Goal: Transaction & Acquisition: Purchase product/service

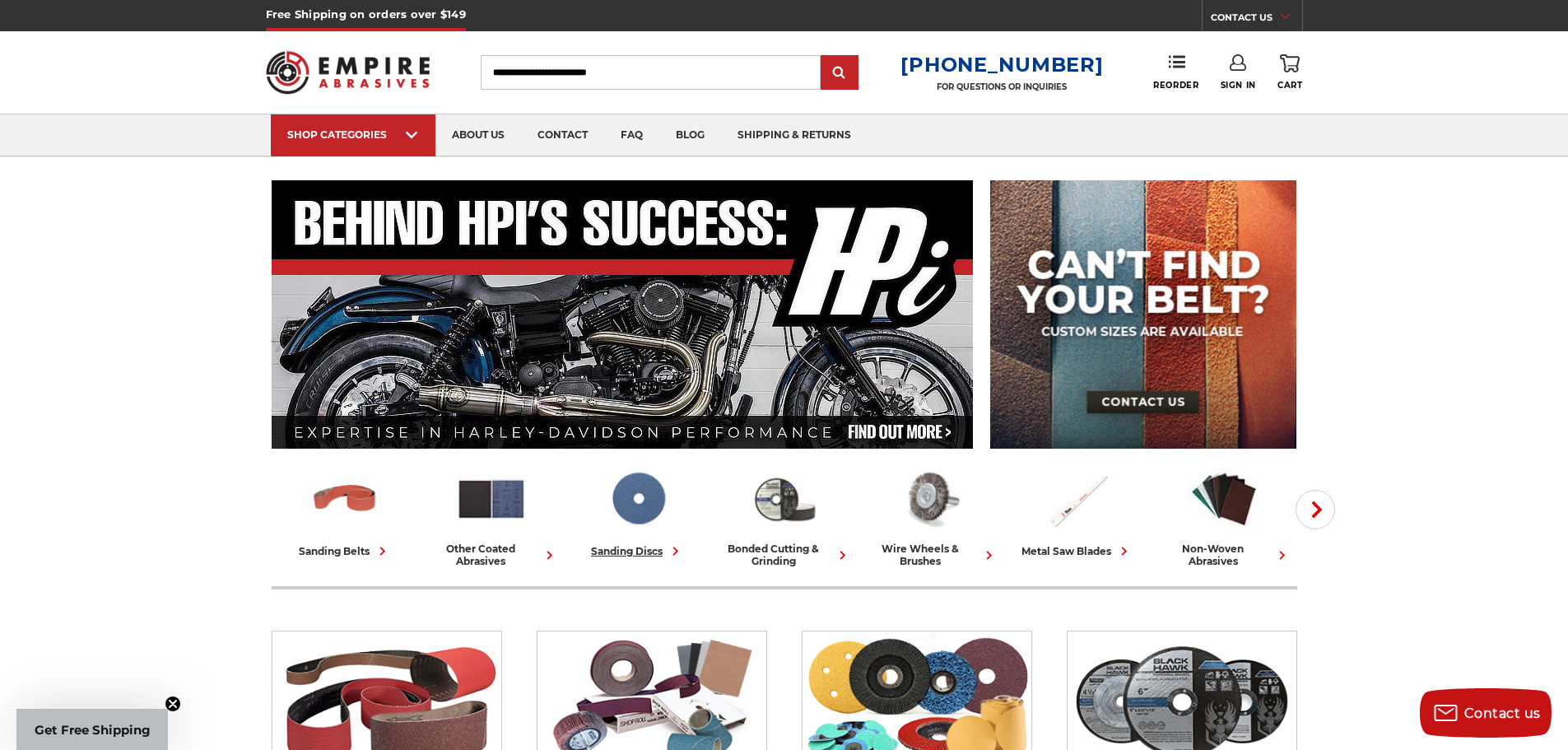
click at [640, 493] on img at bounding box center [638, 499] width 73 height 71
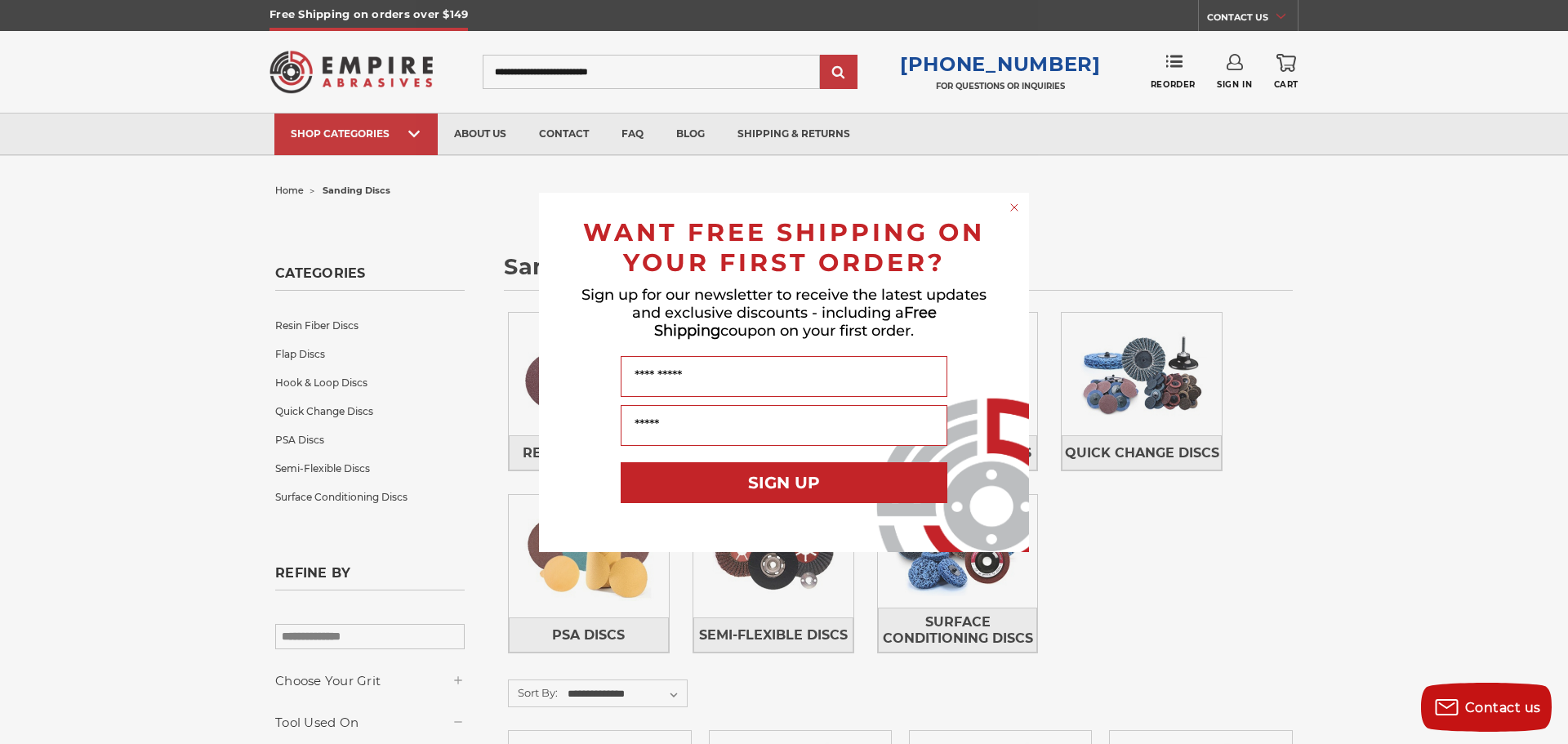
click at [1188, 536] on div "Close dialog WANT FREE SHIPPING ON YOUR FIRST ORDER? Sign up for our newsletter…" at bounding box center [784, 372] width 1568 height 744
click at [1014, 208] on circle "Close dialog" at bounding box center [1014, 207] width 15 height 15
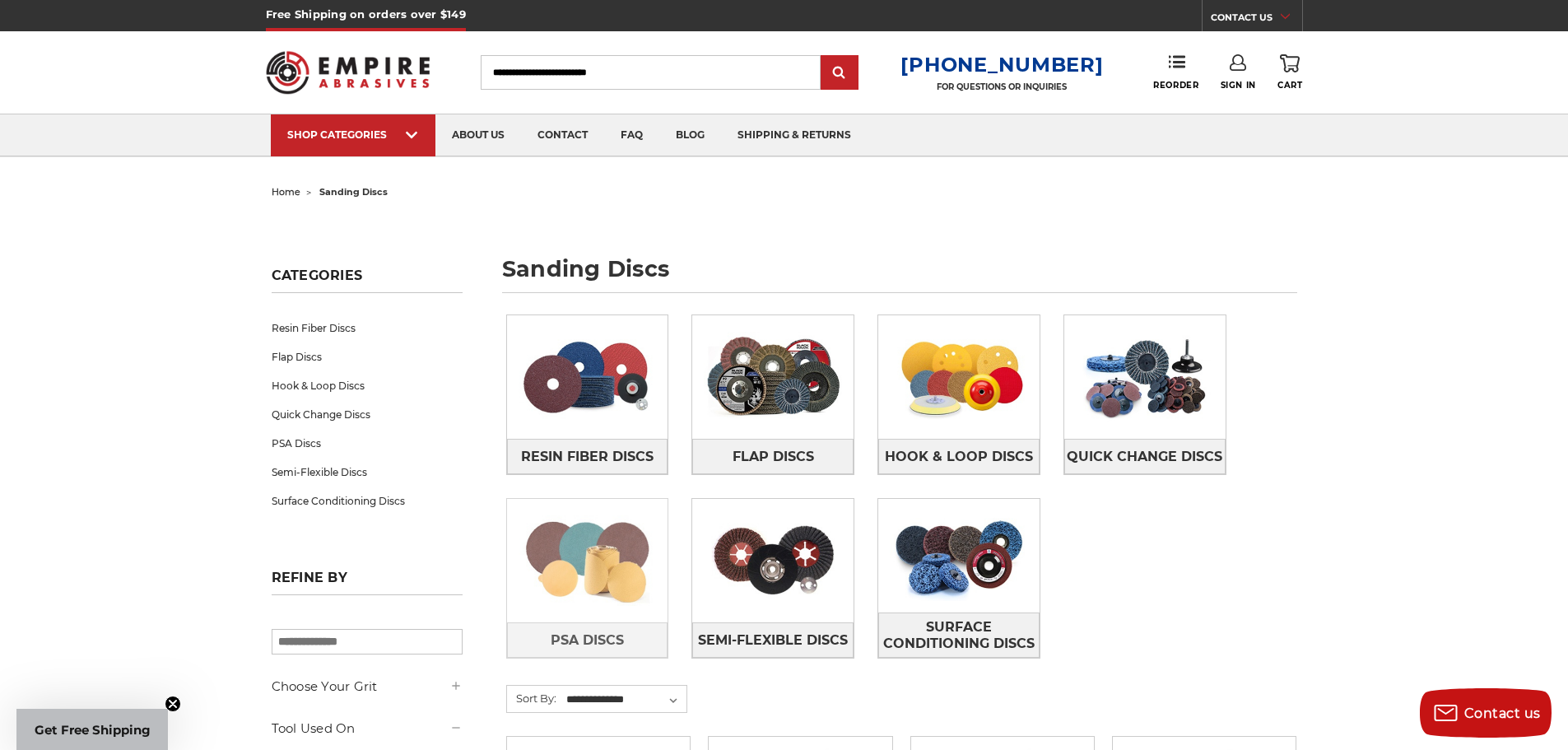
click at [591, 562] on img at bounding box center [588, 561] width 161 height 114
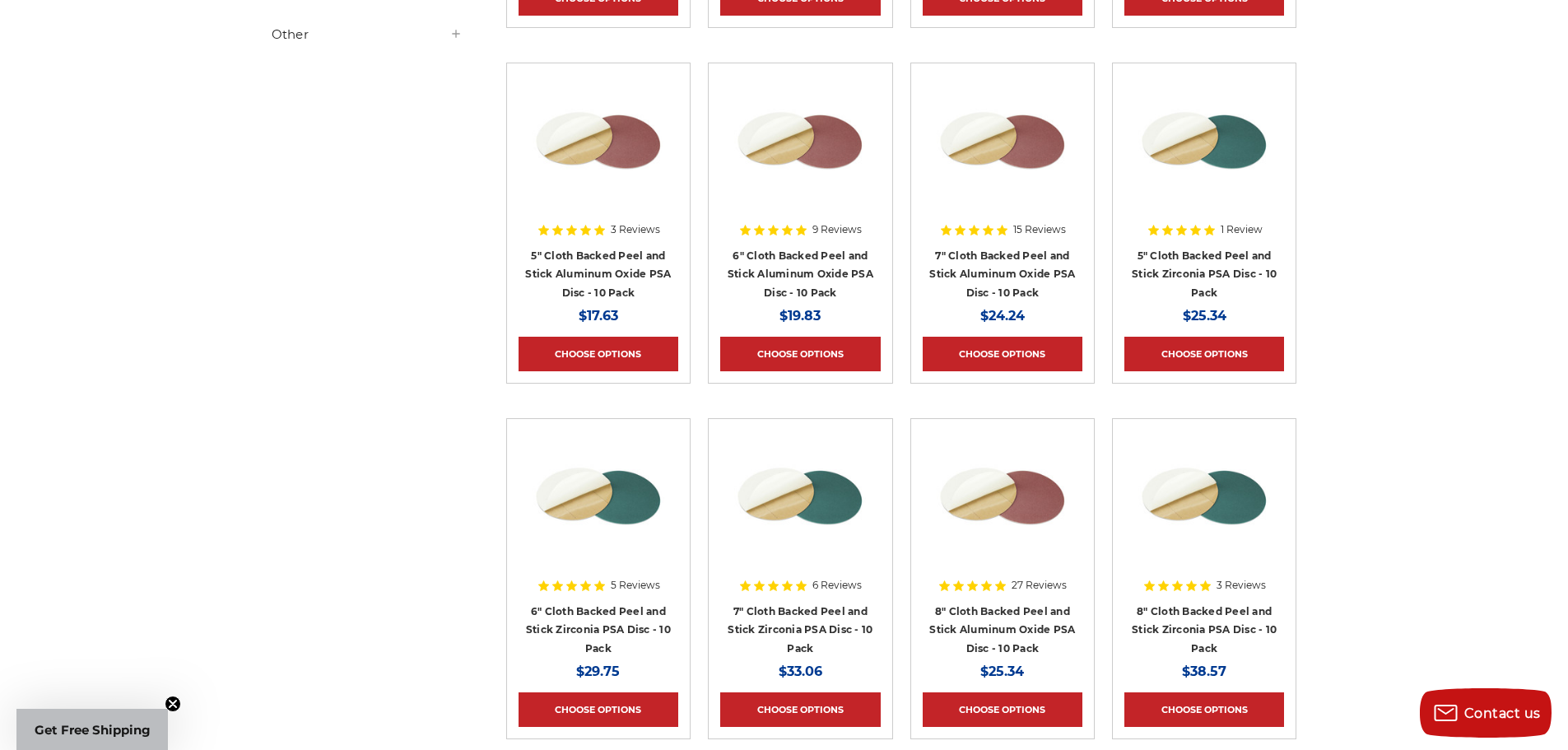
scroll to position [742, 0]
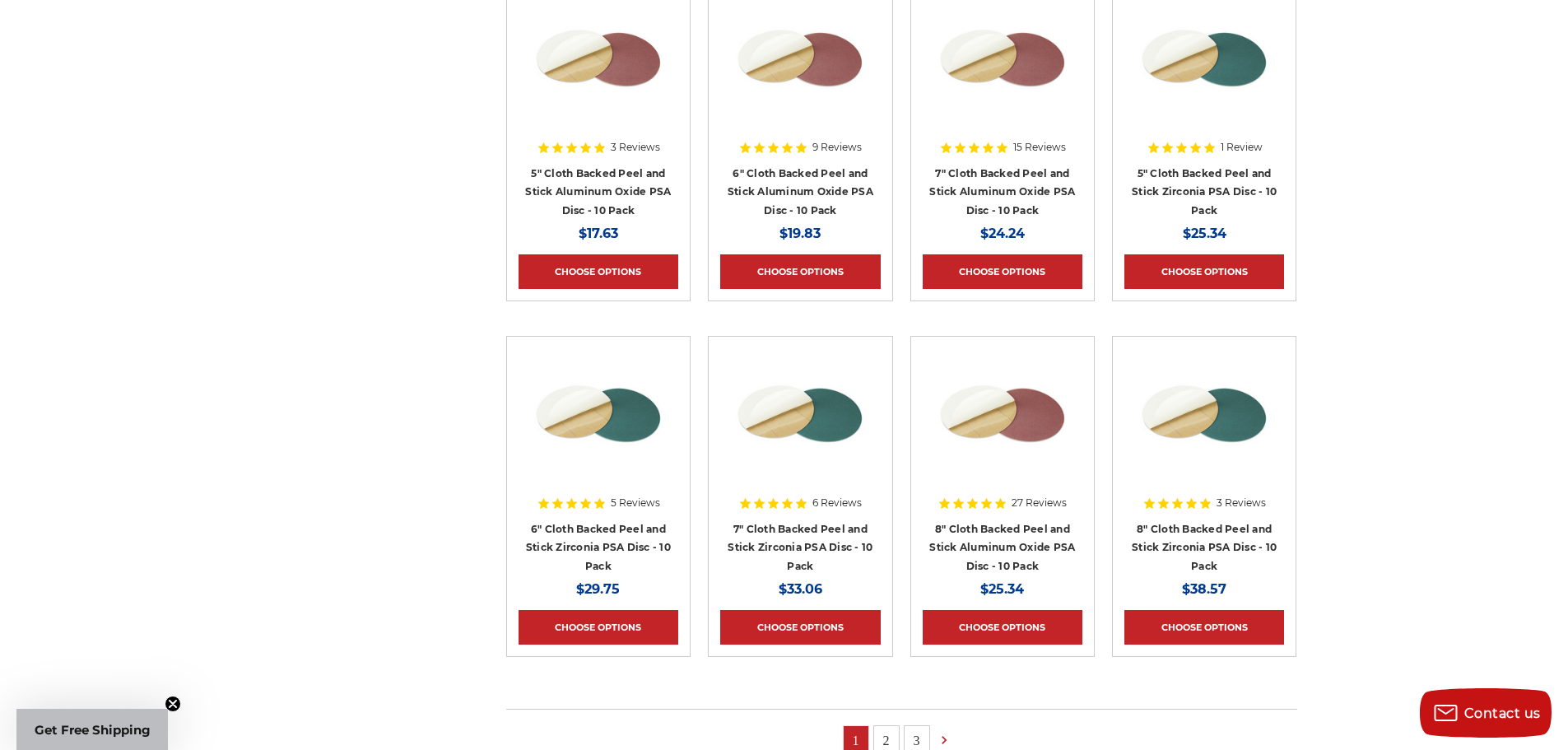
click at [1212, 400] on img at bounding box center [1204, 414] width 131 height 131
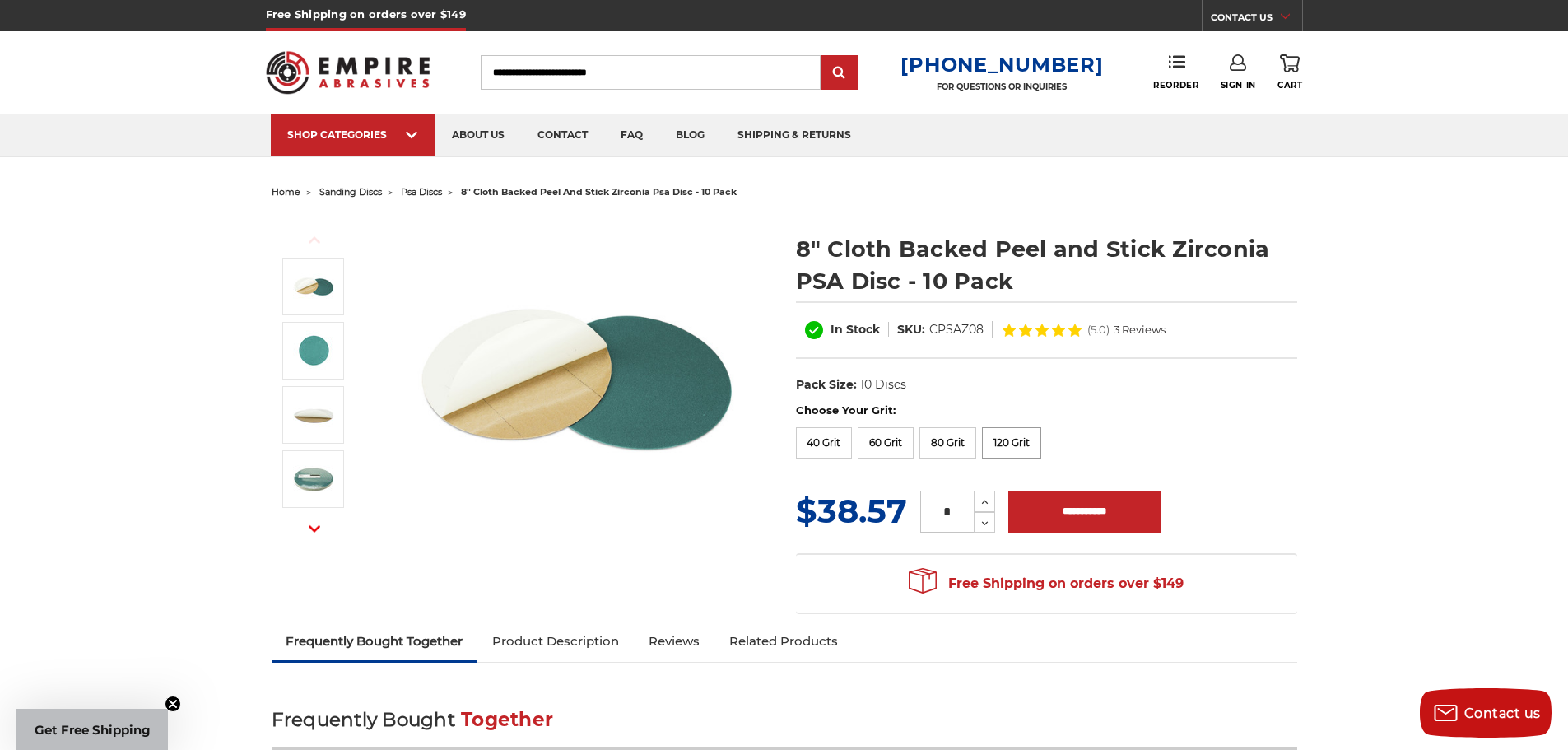
click at [1022, 436] on label "120 Grit" at bounding box center [1011, 442] width 59 height 31
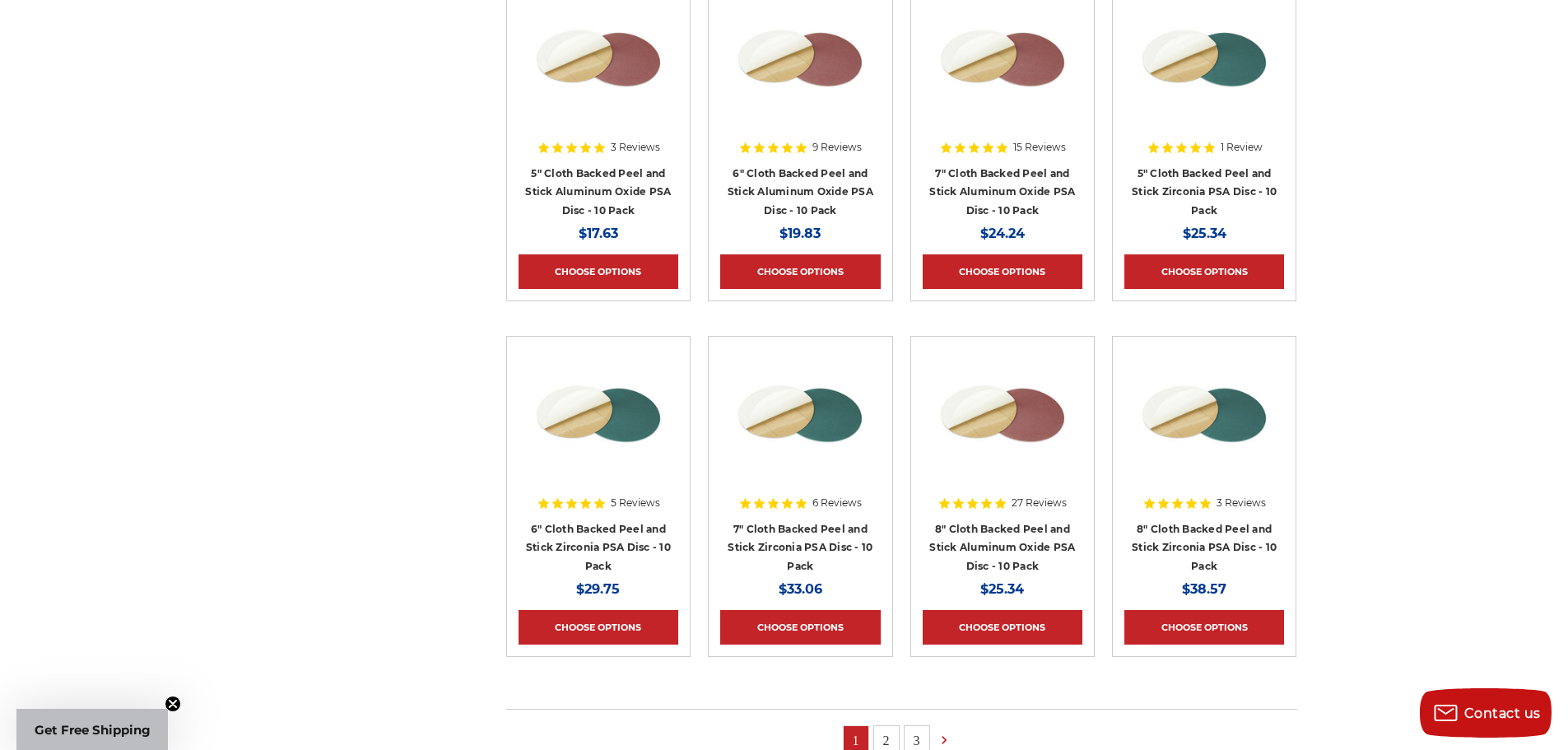
click at [791, 436] on img at bounding box center [800, 414] width 131 height 131
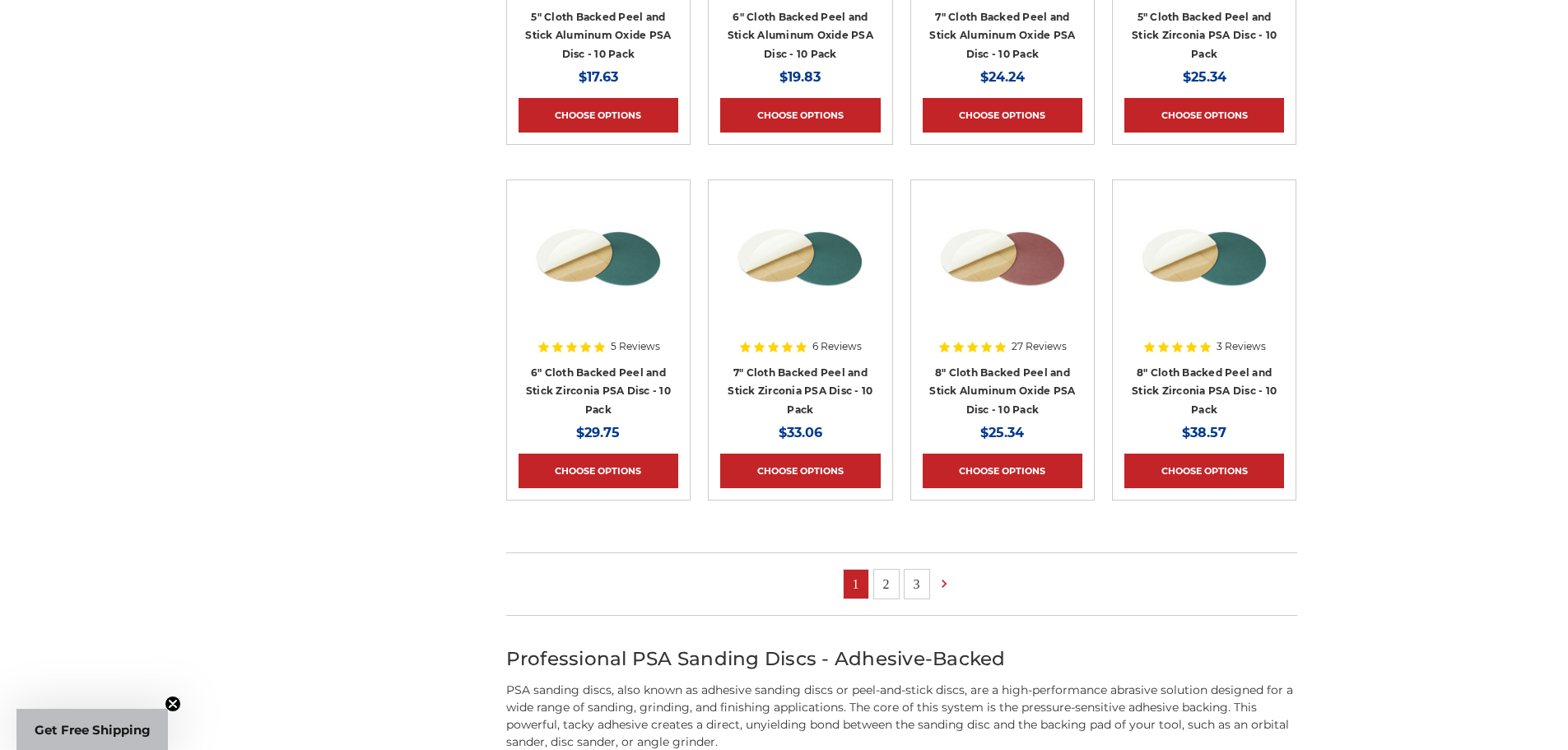
scroll to position [906, 0]
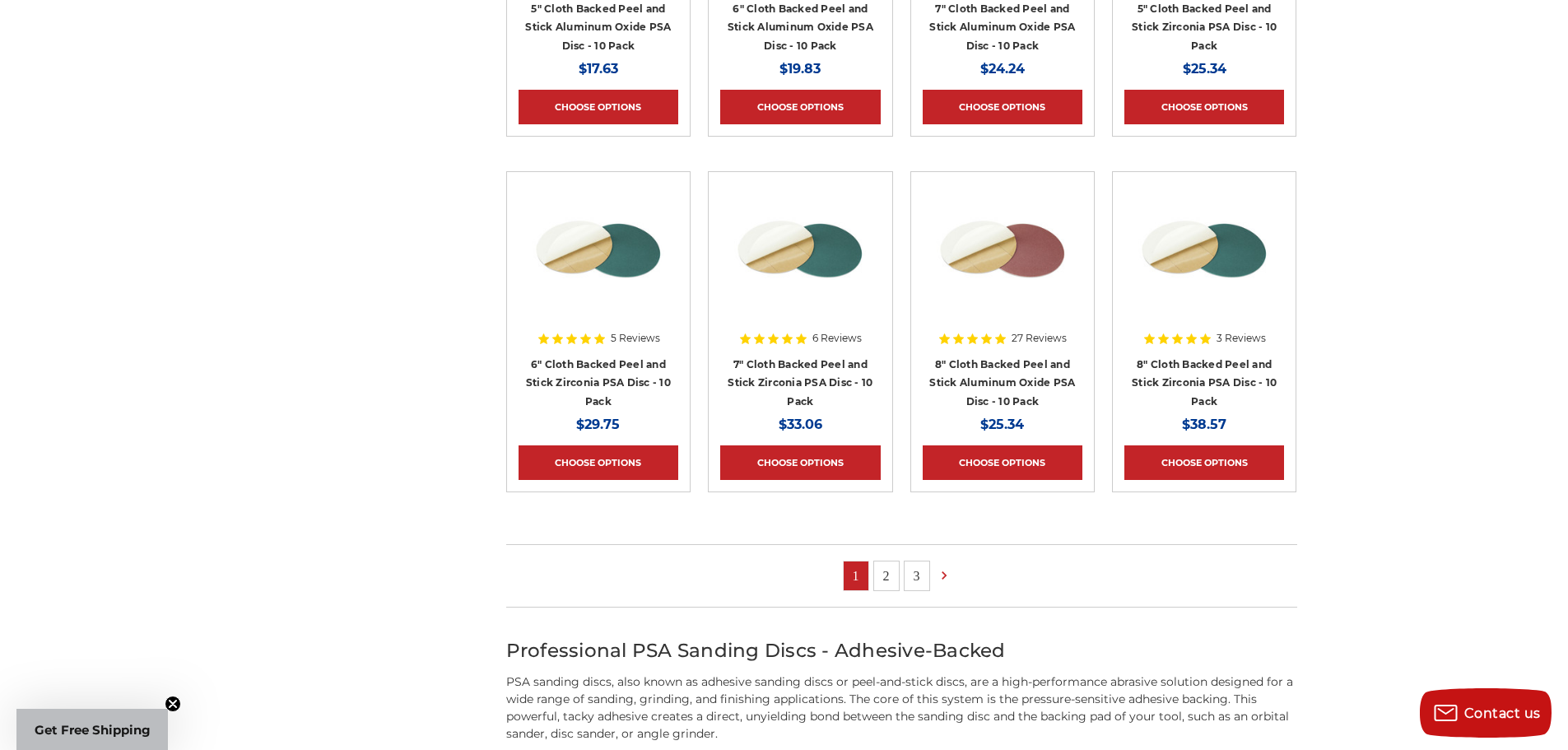
click at [888, 570] on link "2" at bounding box center [886, 576] width 25 height 29
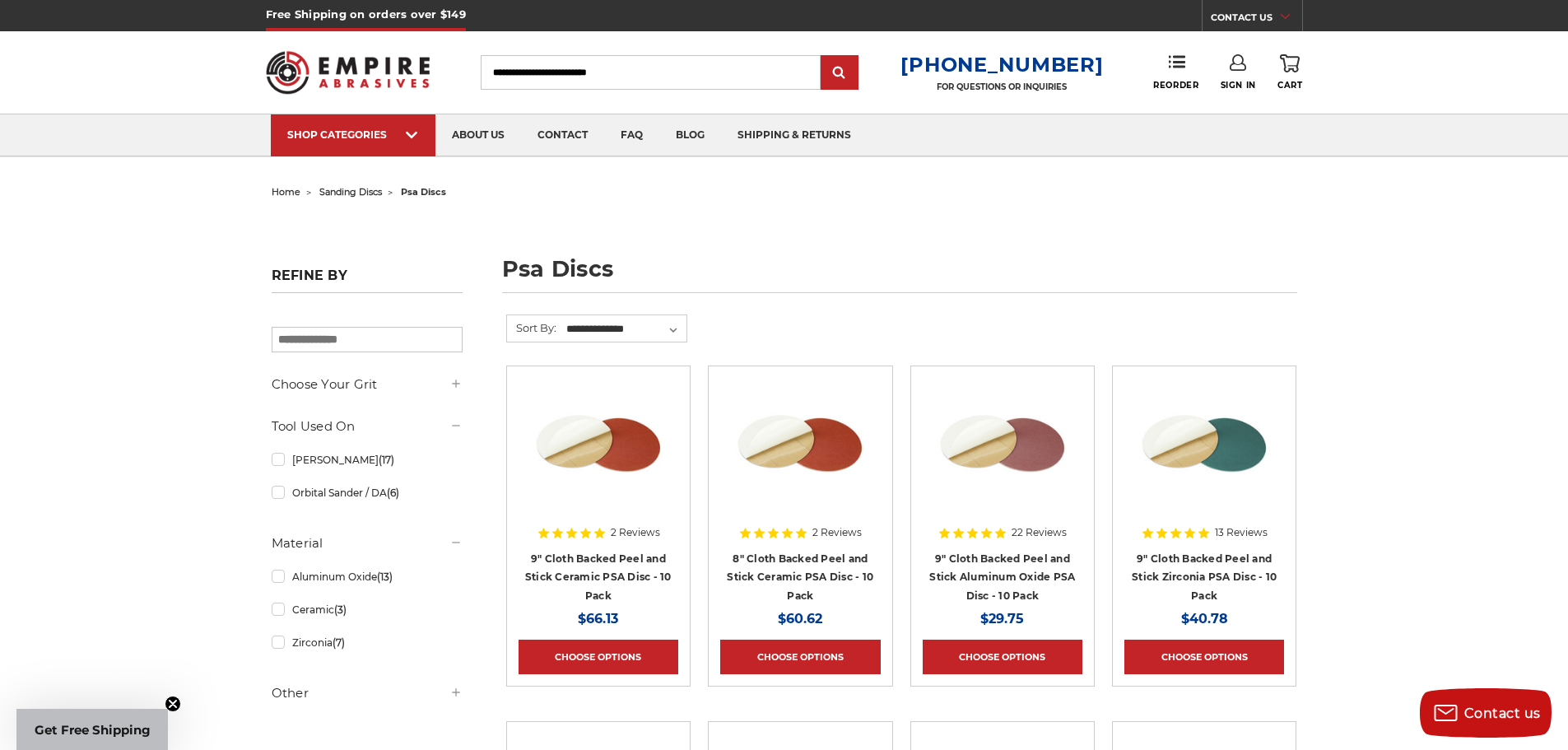
click at [835, 439] on img at bounding box center [800, 443] width 131 height 131
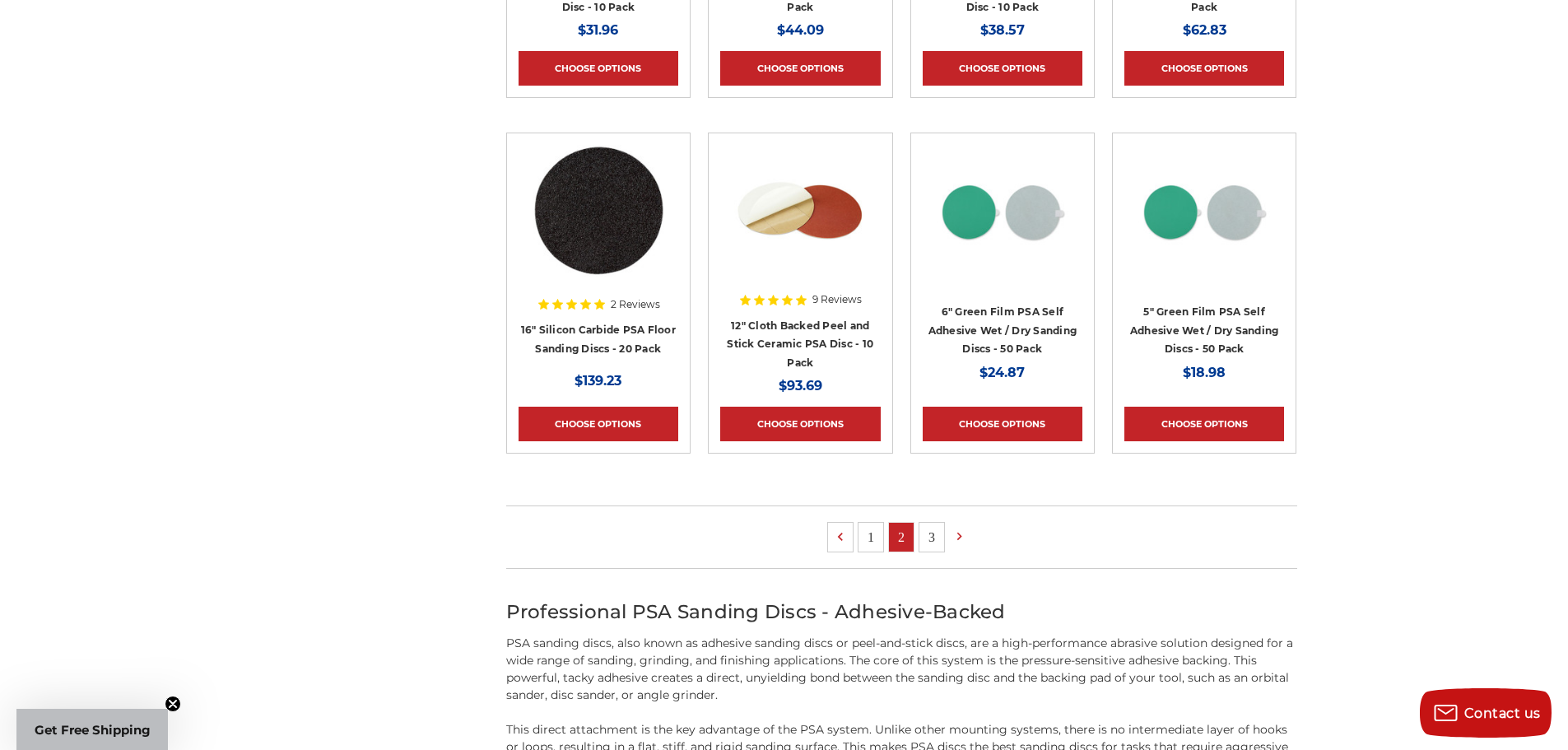
scroll to position [988, 0]
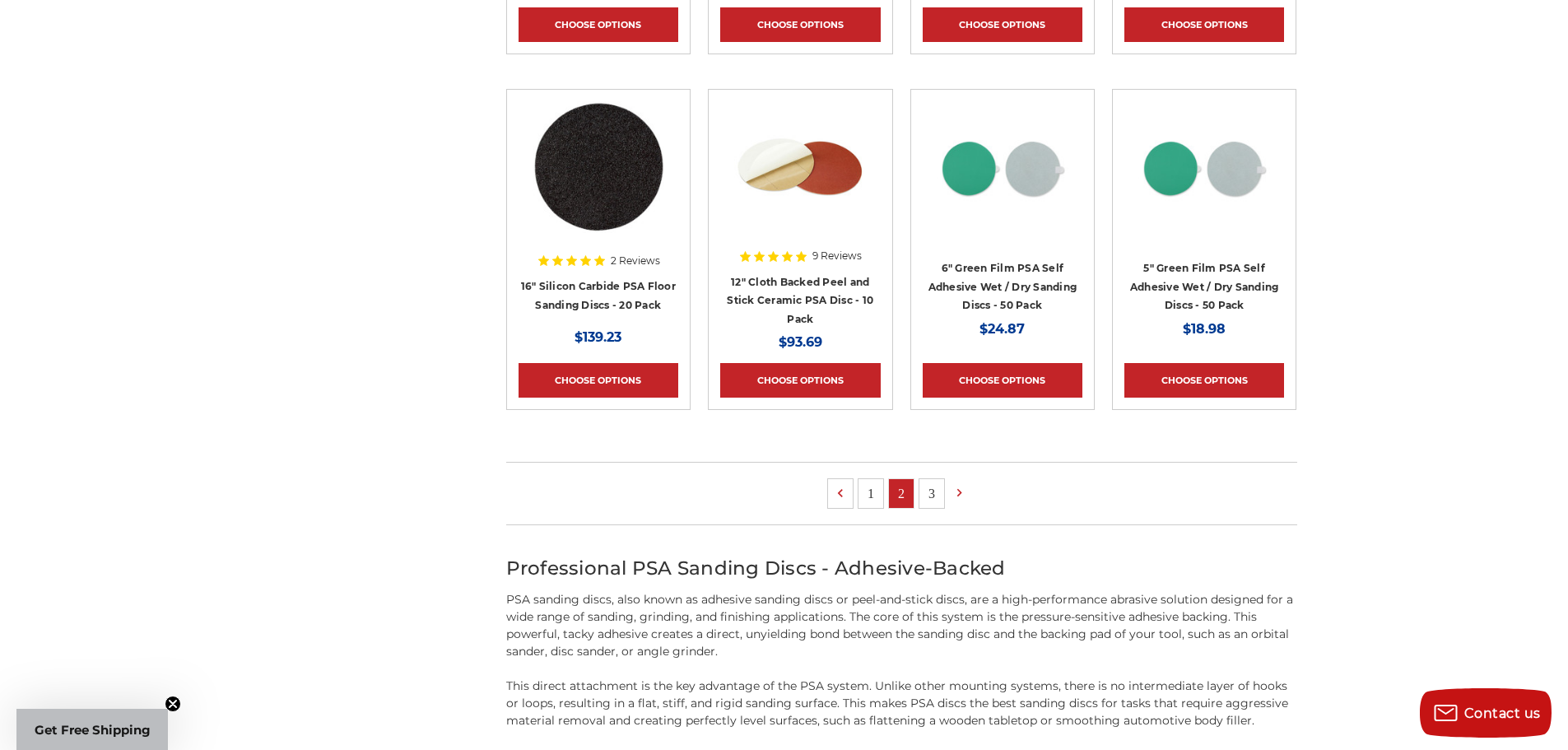
click at [933, 485] on link "3" at bounding box center [932, 494] width 25 height 29
